Goal: Check status: Check status

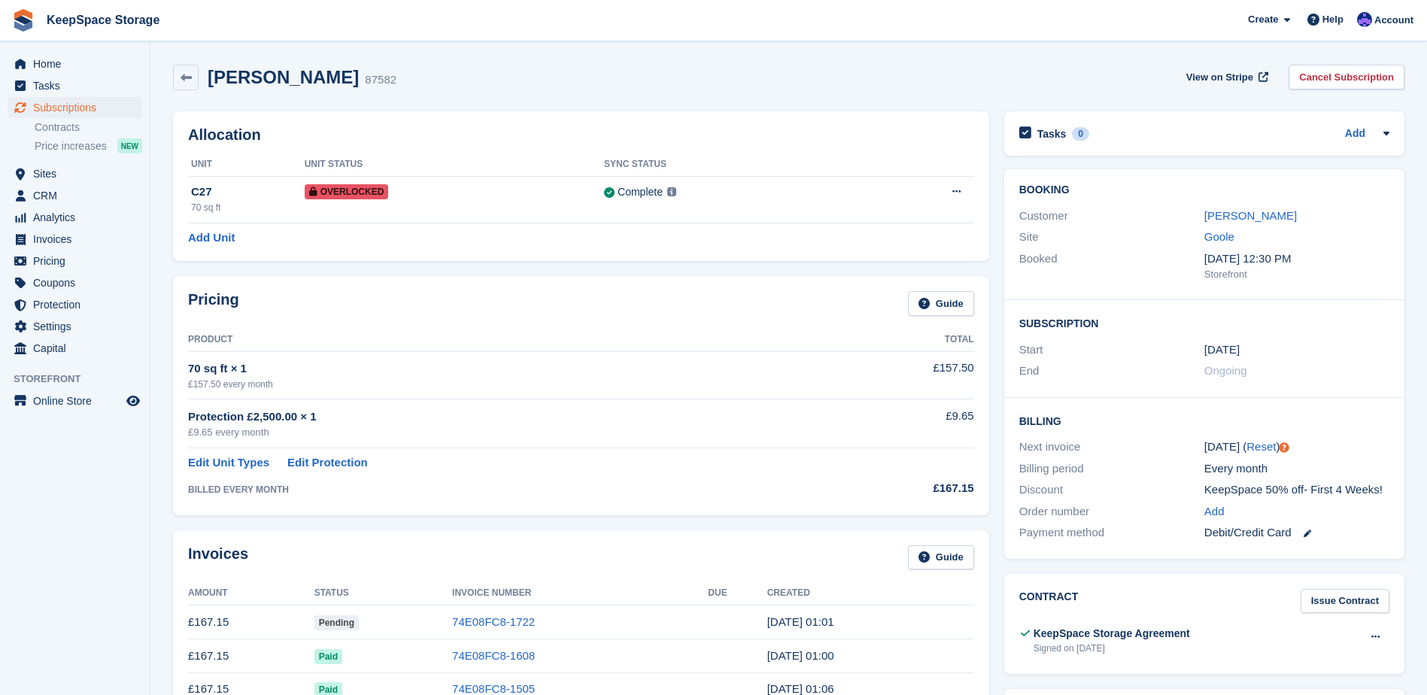
click at [708, 620] on td at bounding box center [737, 623] width 59 height 34
click at [1213, 67] on link "View on Stripe" at bounding box center [1225, 77] width 91 height 25
click at [66, 65] on span "Home" at bounding box center [78, 63] width 90 height 21
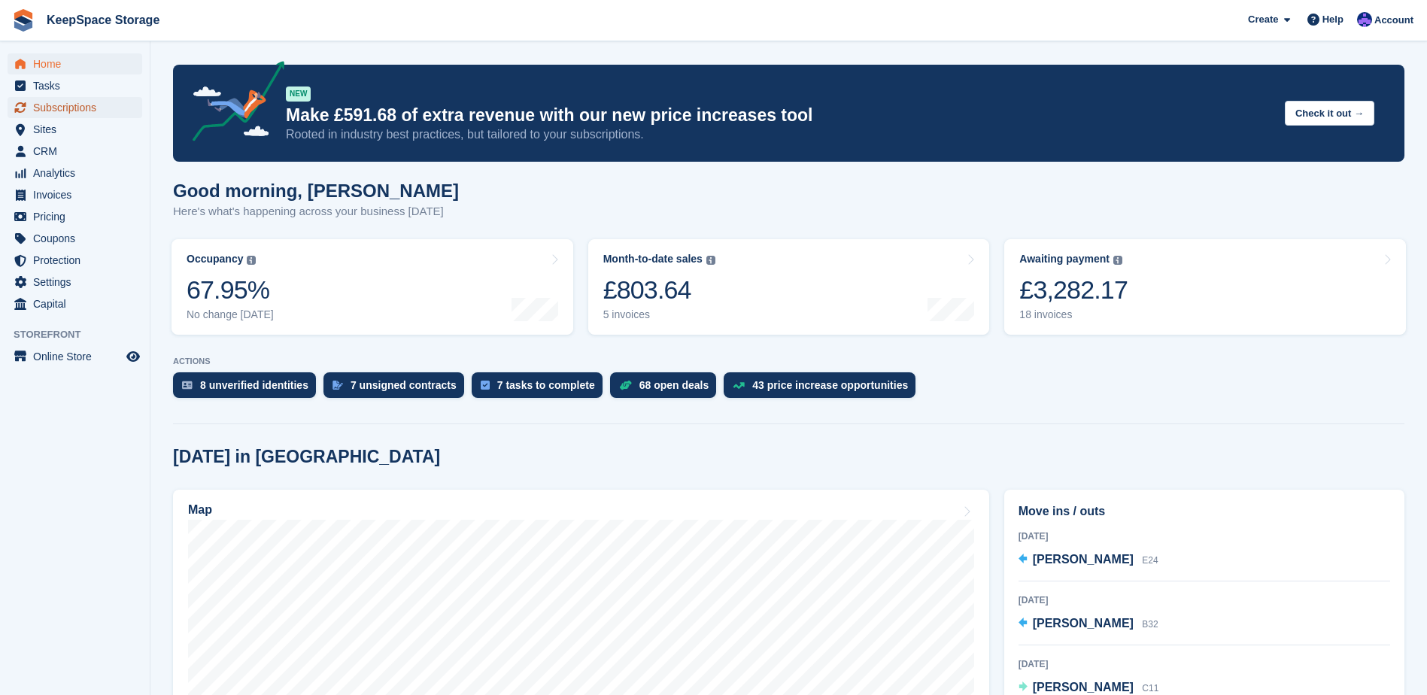
click at [92, 108] on span "Subscriptions" at bounding box center [78, 107] width 90 height 21
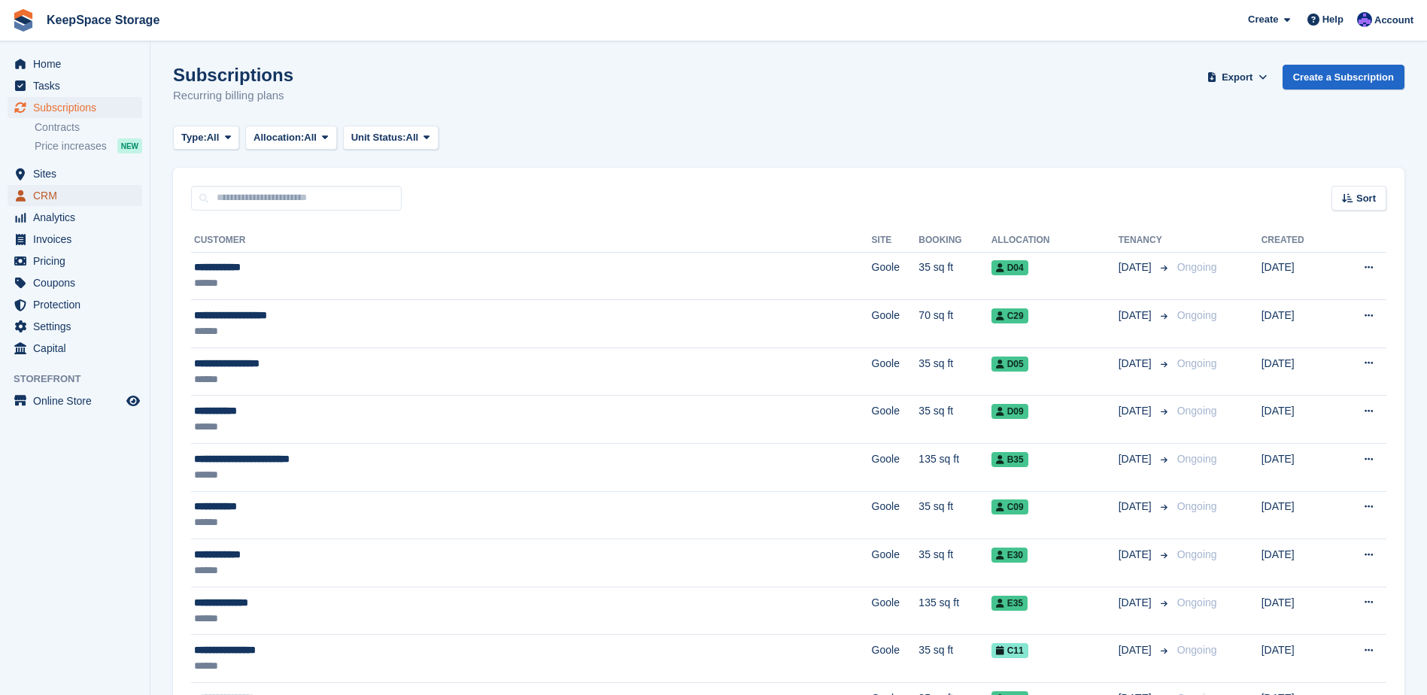
click at [59, 188] on span "CRM" at bounding box center [78, 195] width 90 height 21
